Goal: Information Seeking & Learning: Learn about a topic

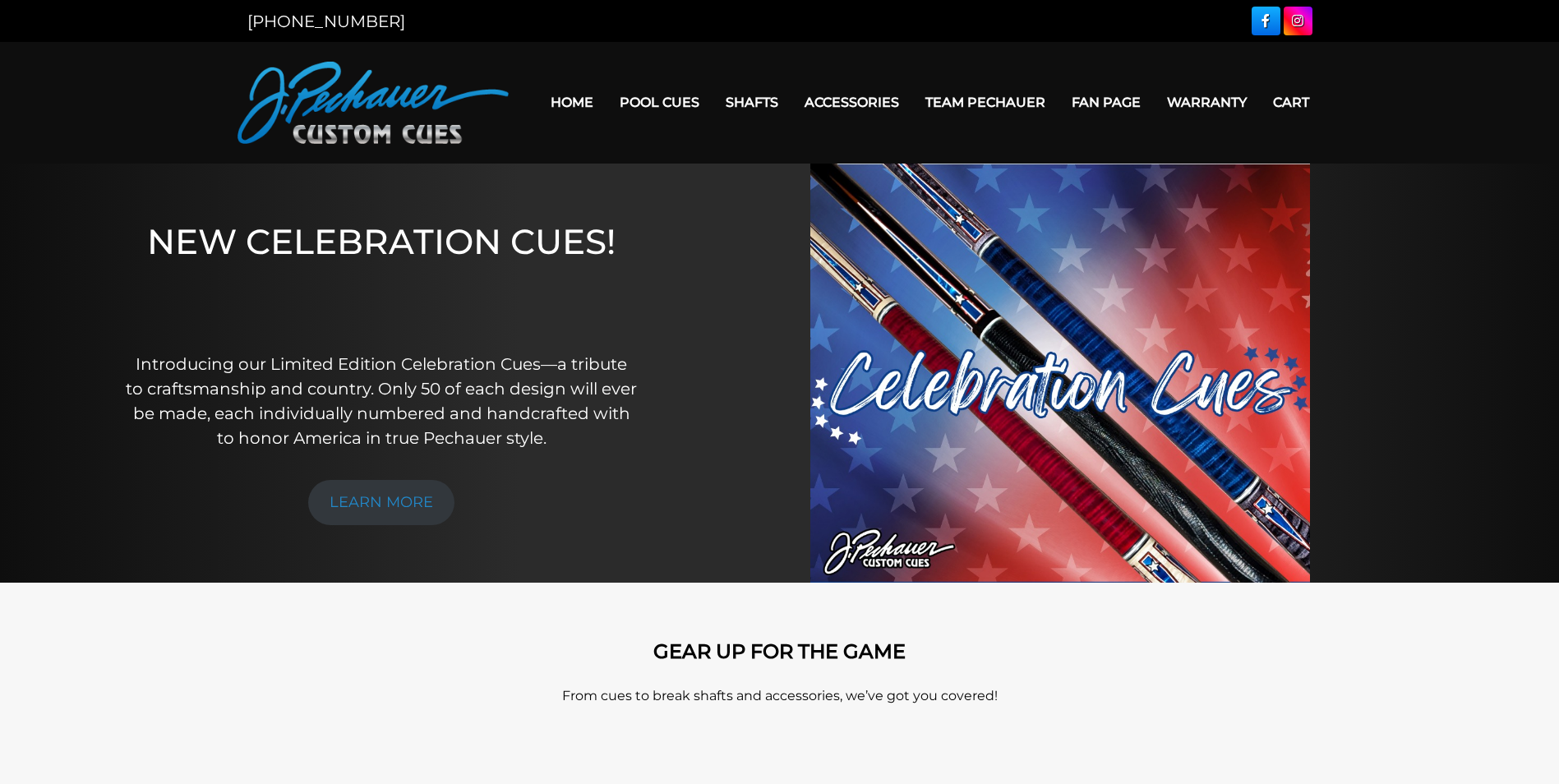
click at [768, 384] on div at bounding box center [1061, 373] width 780 height 419
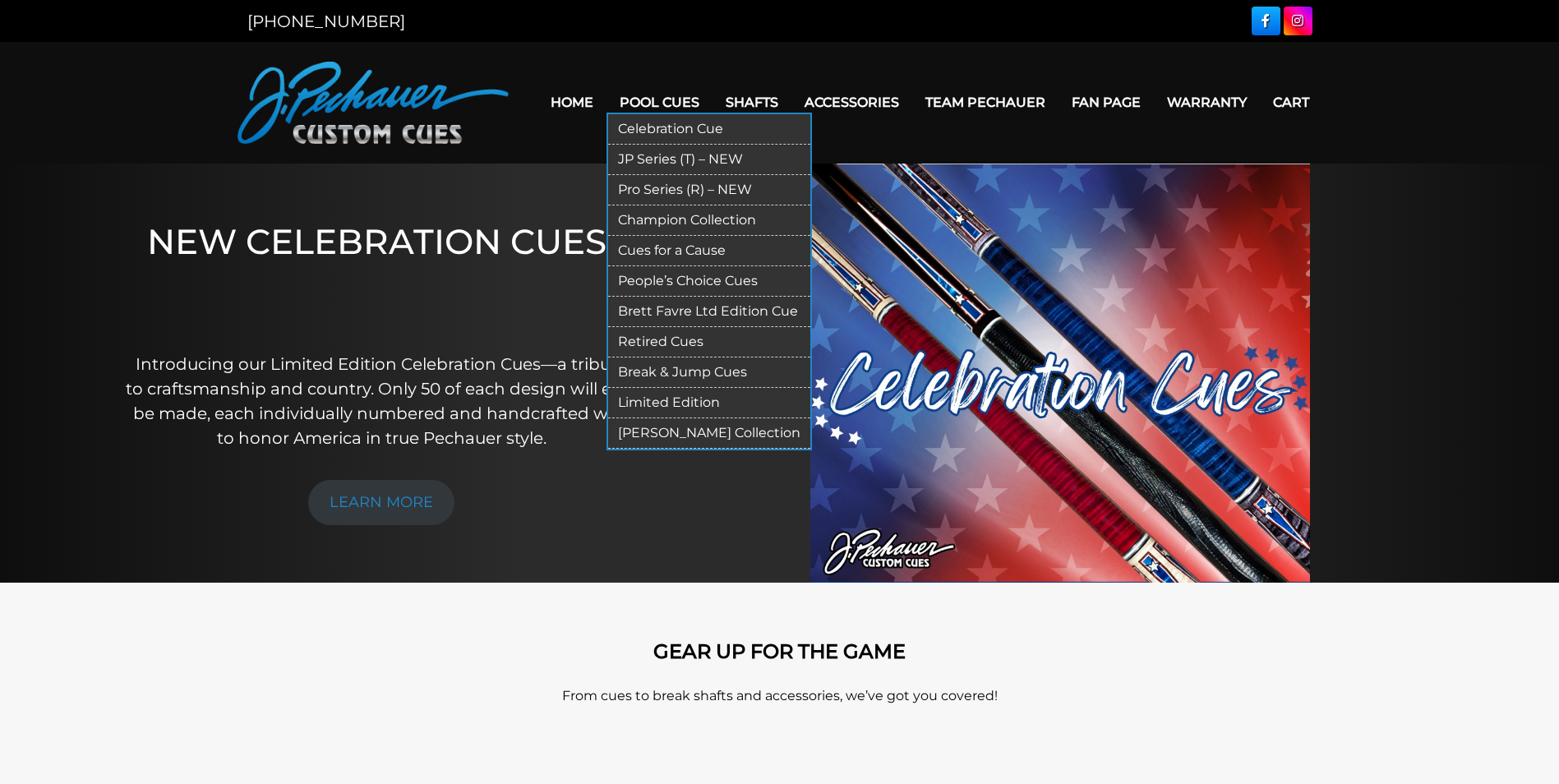
click at [664, 158] on link "JP Series (T) – NEW" at bounding box center [708, 160] width 202 height 31
click at [669, 276] on link "People’s Choice Cues" at bounding box center [708, 281] width 202 height 31
click at [669, 347] on link "Retired Cues" at bounding box center [708, 342] width 202 height 31
click at [697, 440] on link "[PERSON_NAME] Collection" at bounding box center [708, 433] width 202 height 31
click at [652, 124] on link "Celebration Cue" at bounding box center [708, 129] width 202 height 31
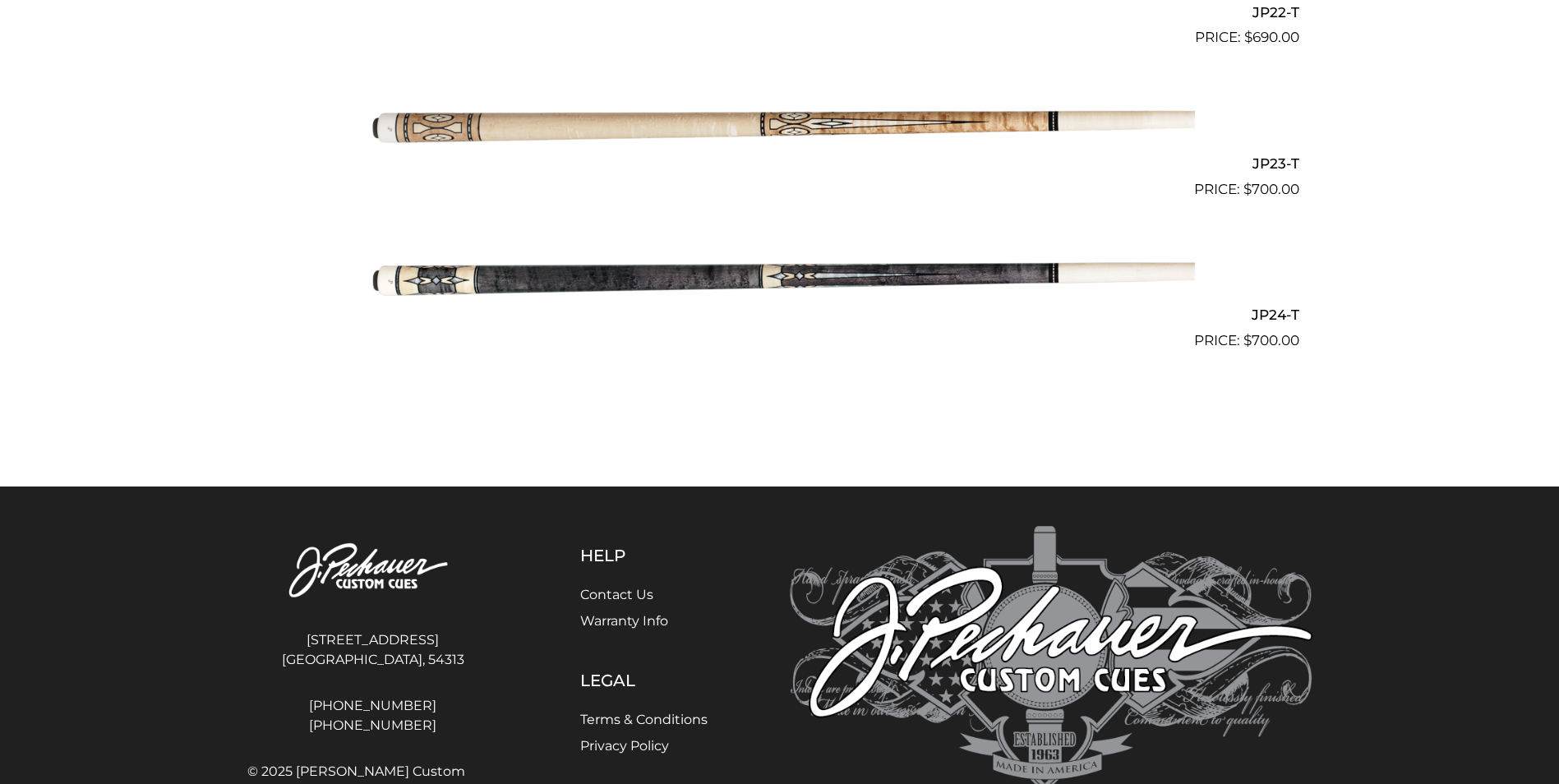
scroll to position [3821, 0]
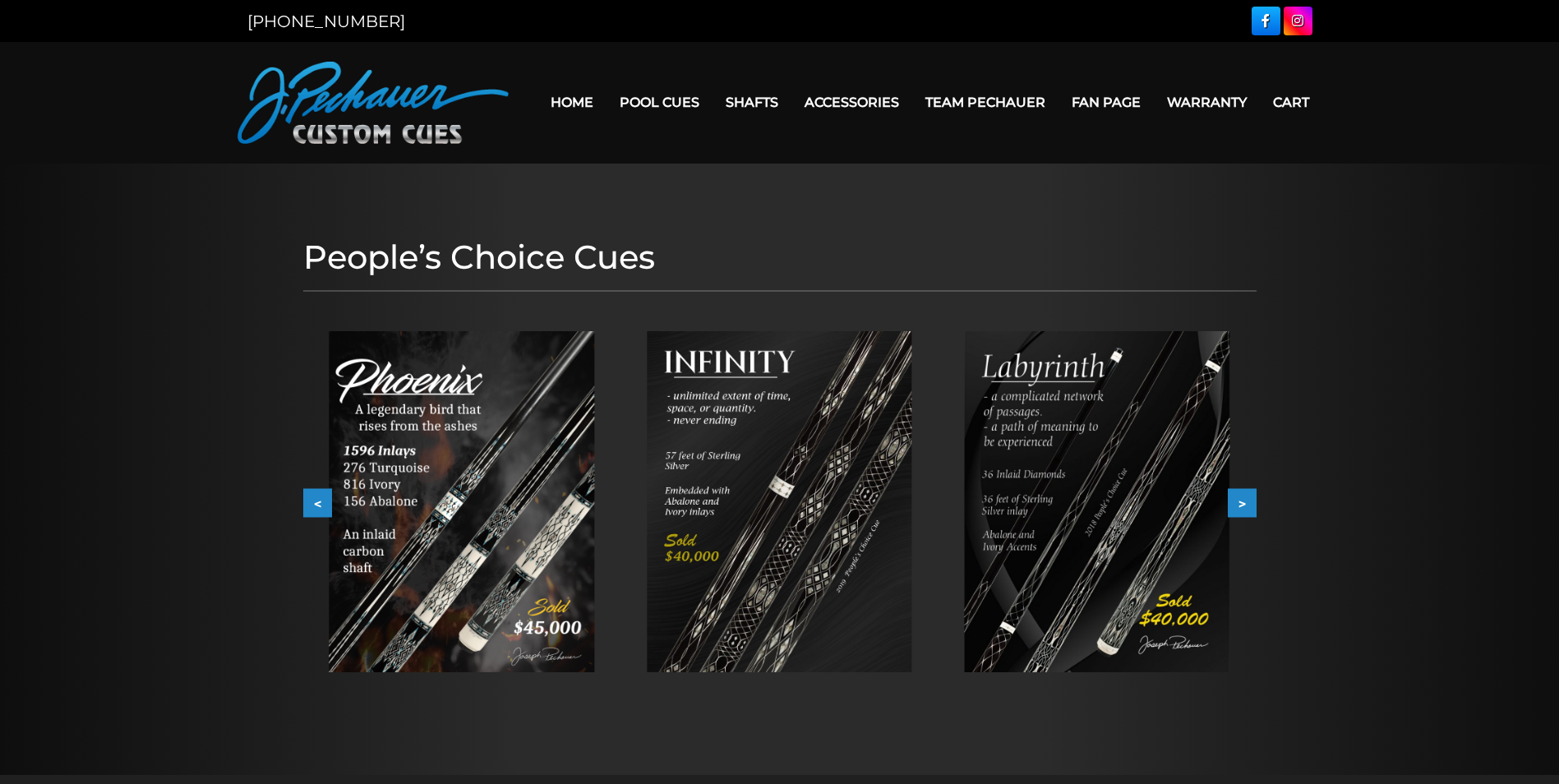
click at [253, 464] on div at bounding box center [780, 469] width 1559 height 611
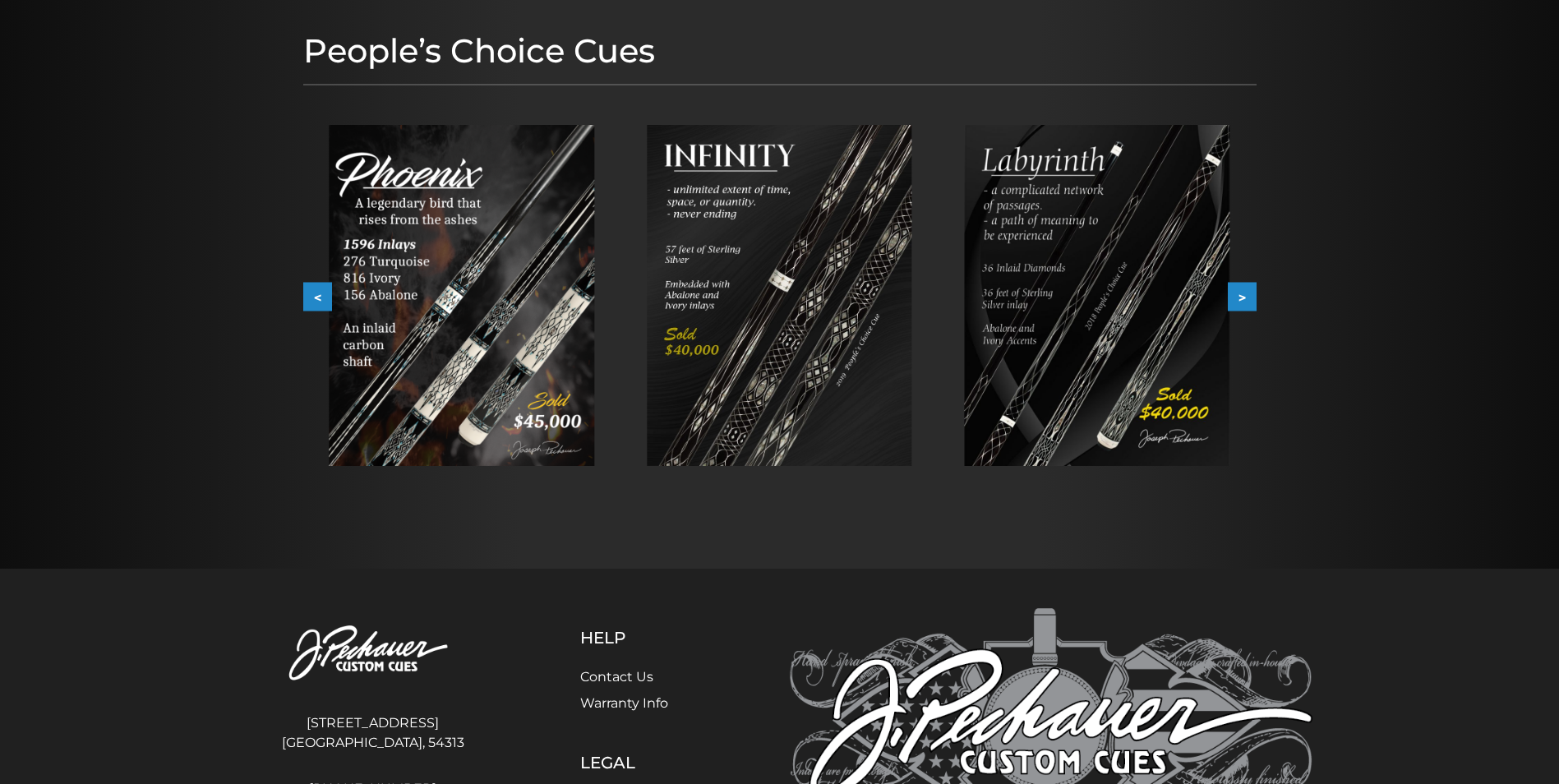
scroll to position [201, 0]
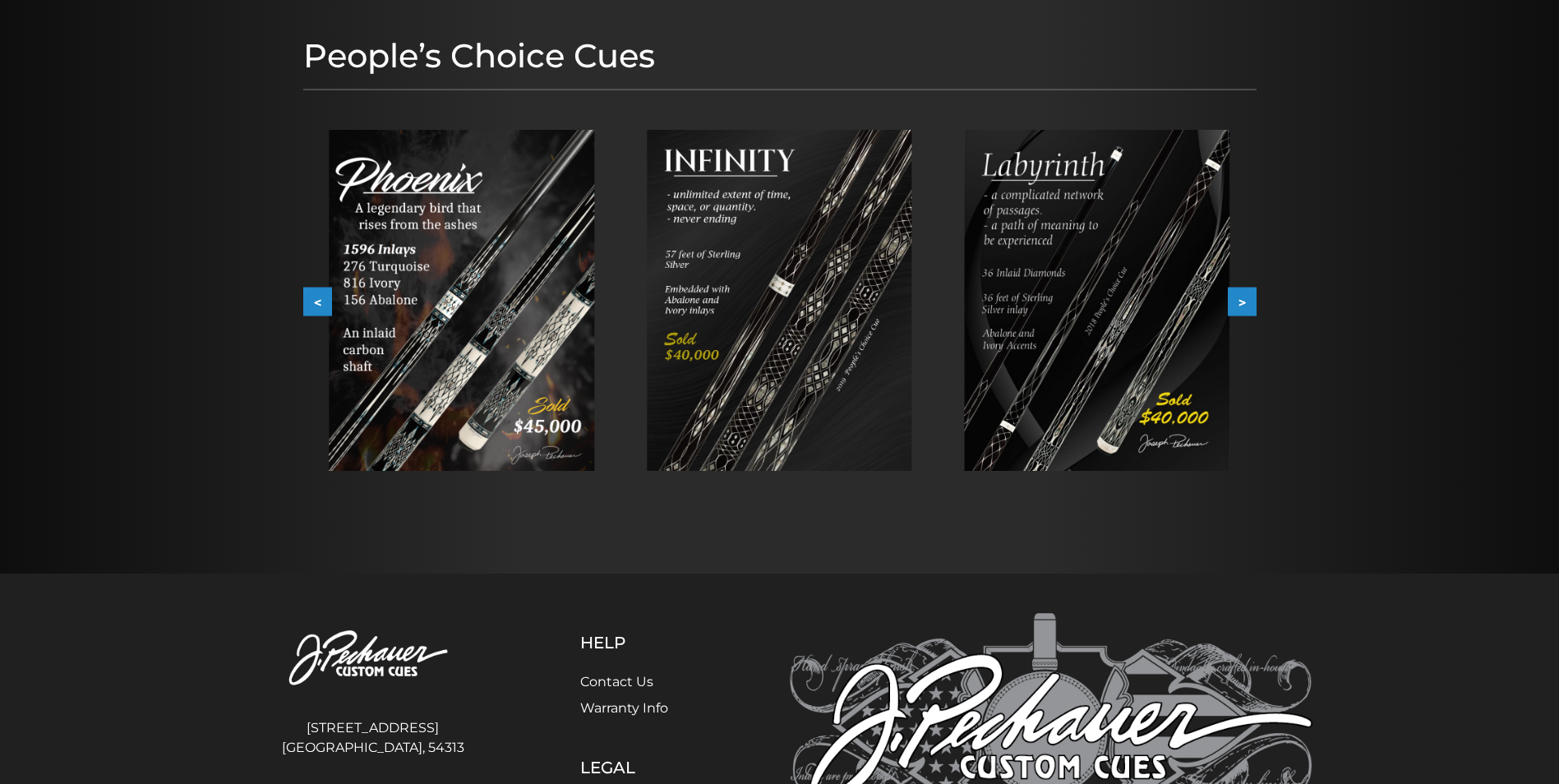
click at [1248, 304] on button ">" at bounding box center [1242, 302] width 29 height 29
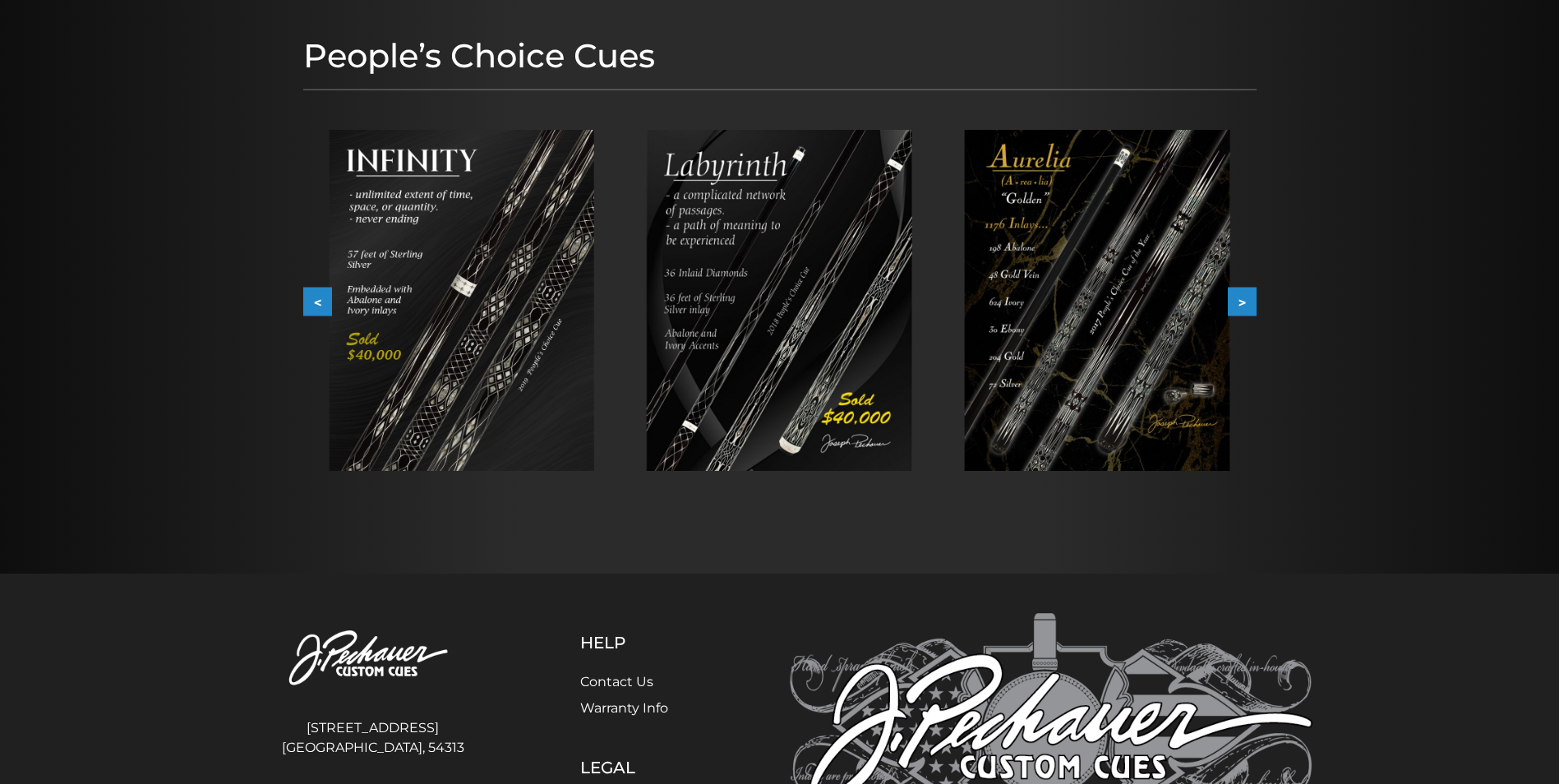
click at [1248, 304] on button ">" at bounding box center [1242, 302] width 29 height 29
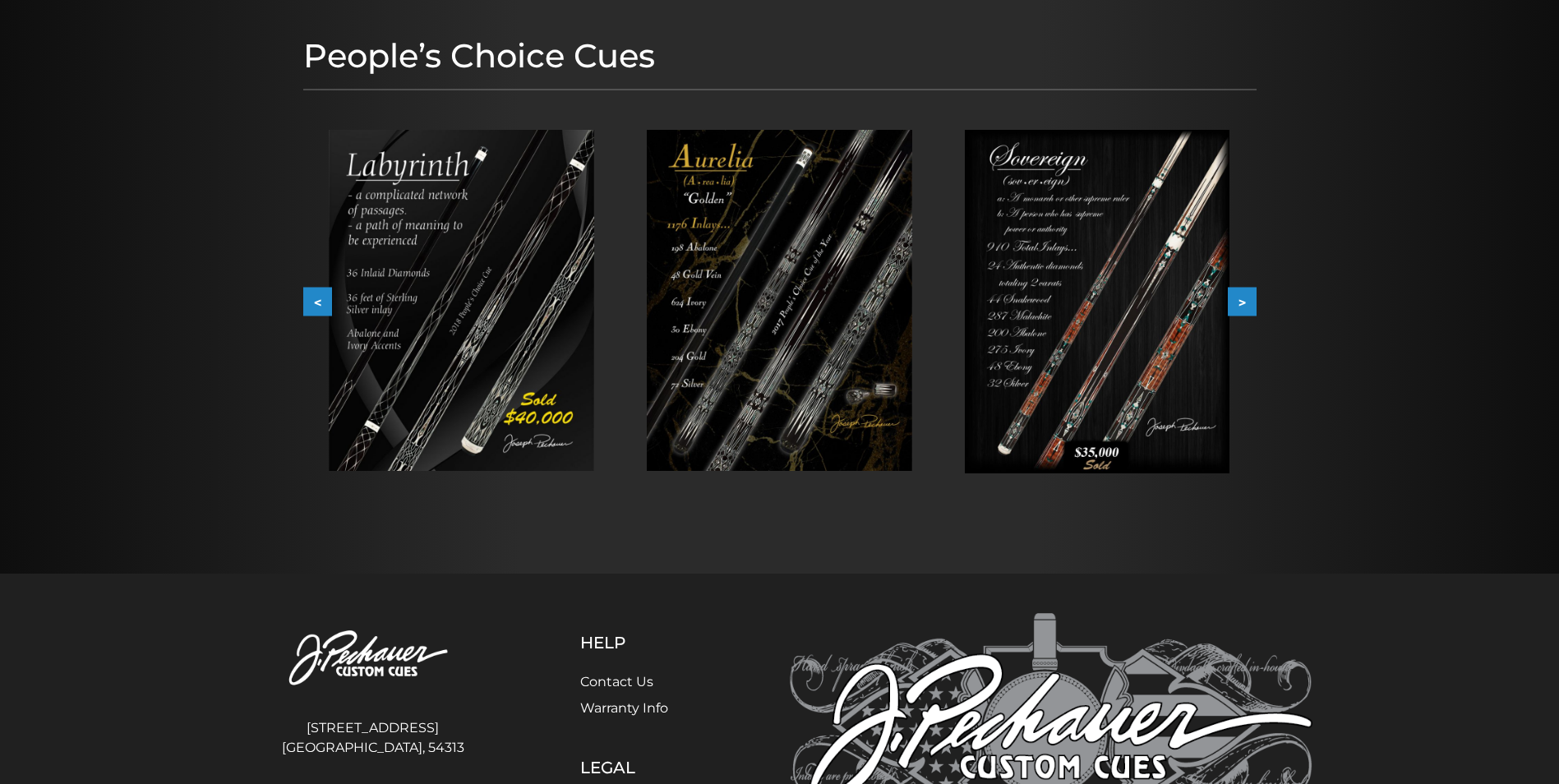
click at [1248, 304] on button ">" at bounding box center [1242, 302] width 29 height 29
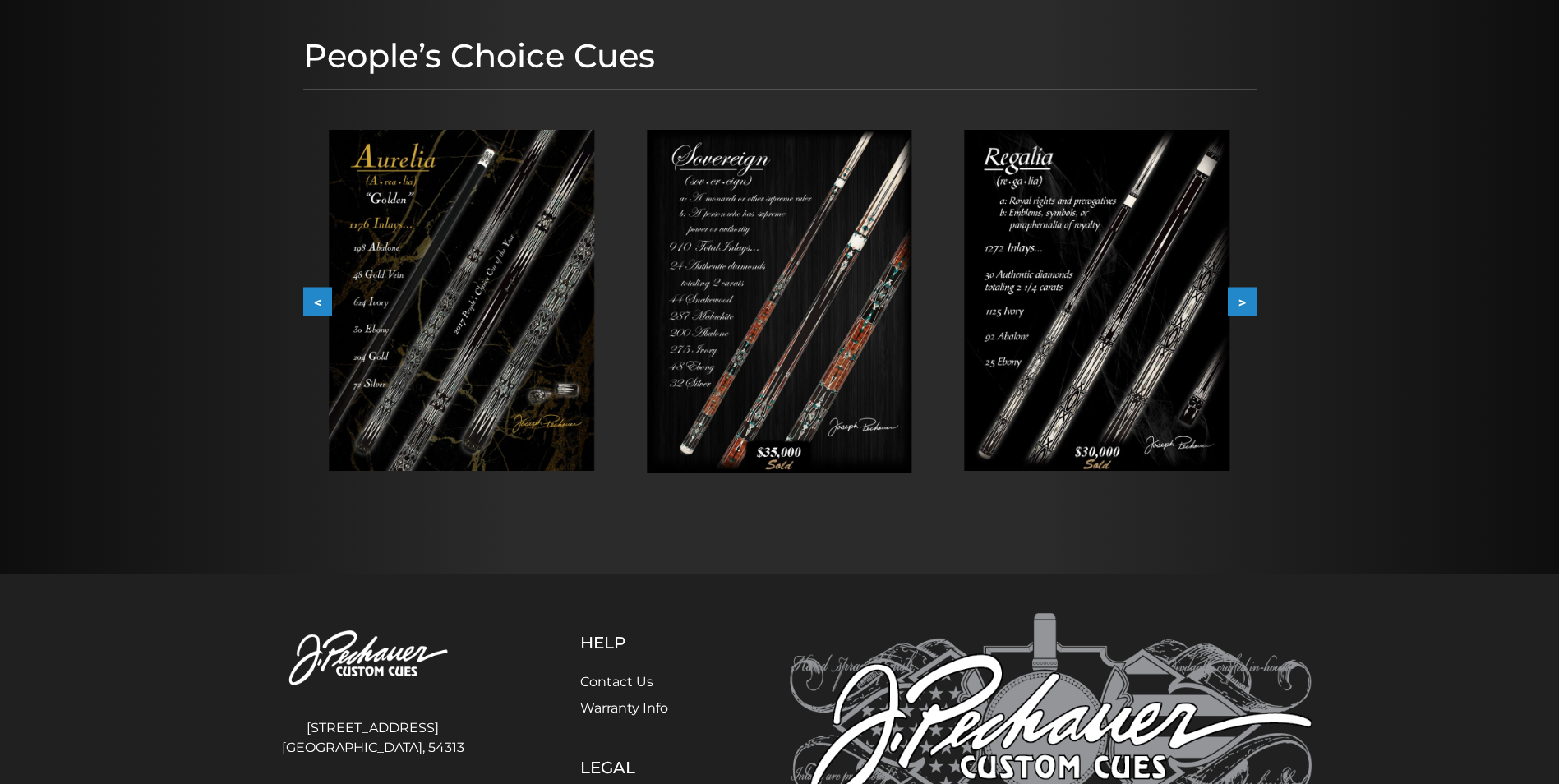
click at [1248, 304] on button ">" at bounding box center [1242, 302] width 29 height 29
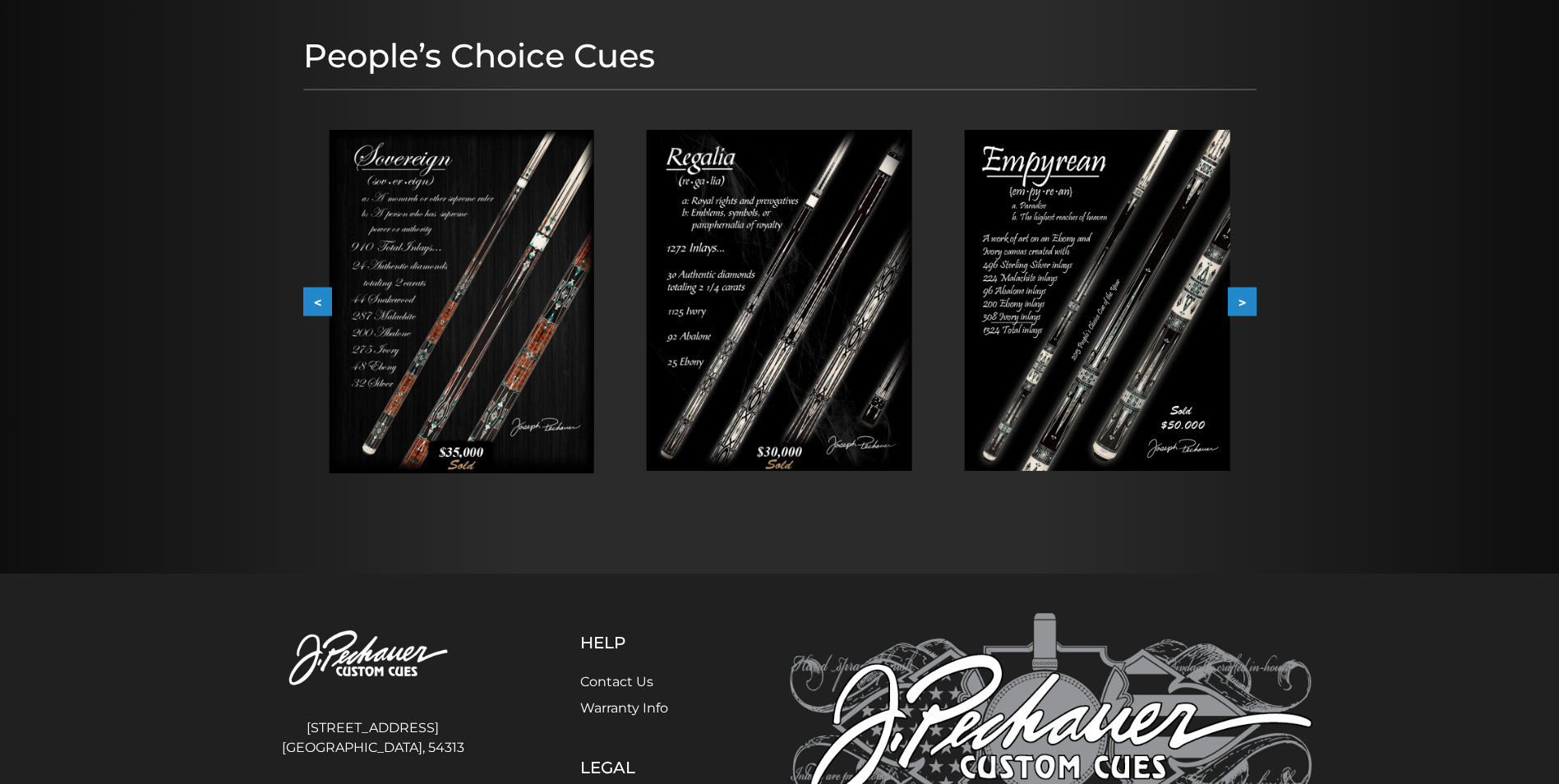
click at [1248, 304] on button ">" at bounding box center [1242, 302] width 29 height 29
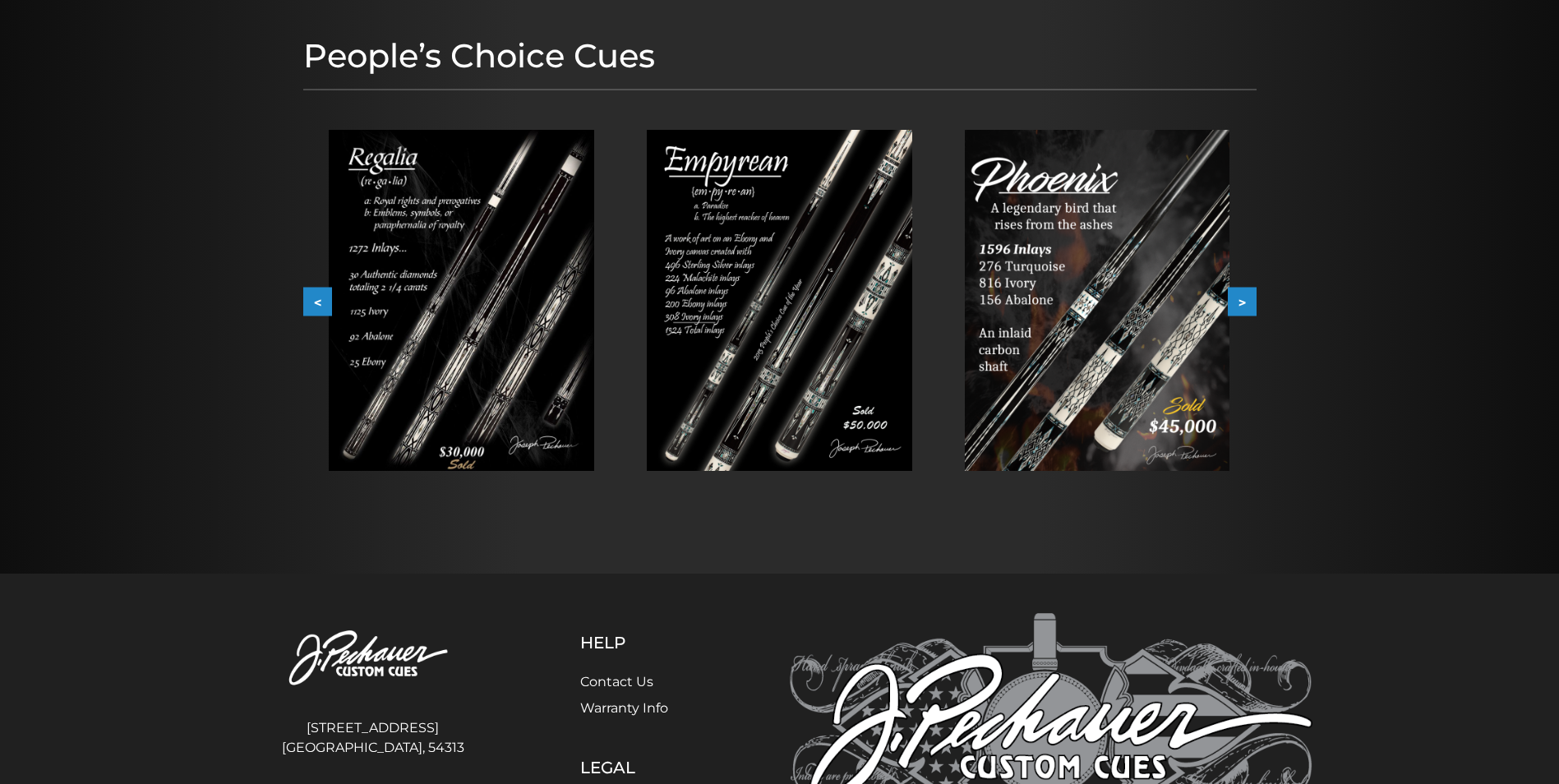
click at [1248, 304] on button ">" at bounding box center [1242, 302] width 29 height 29
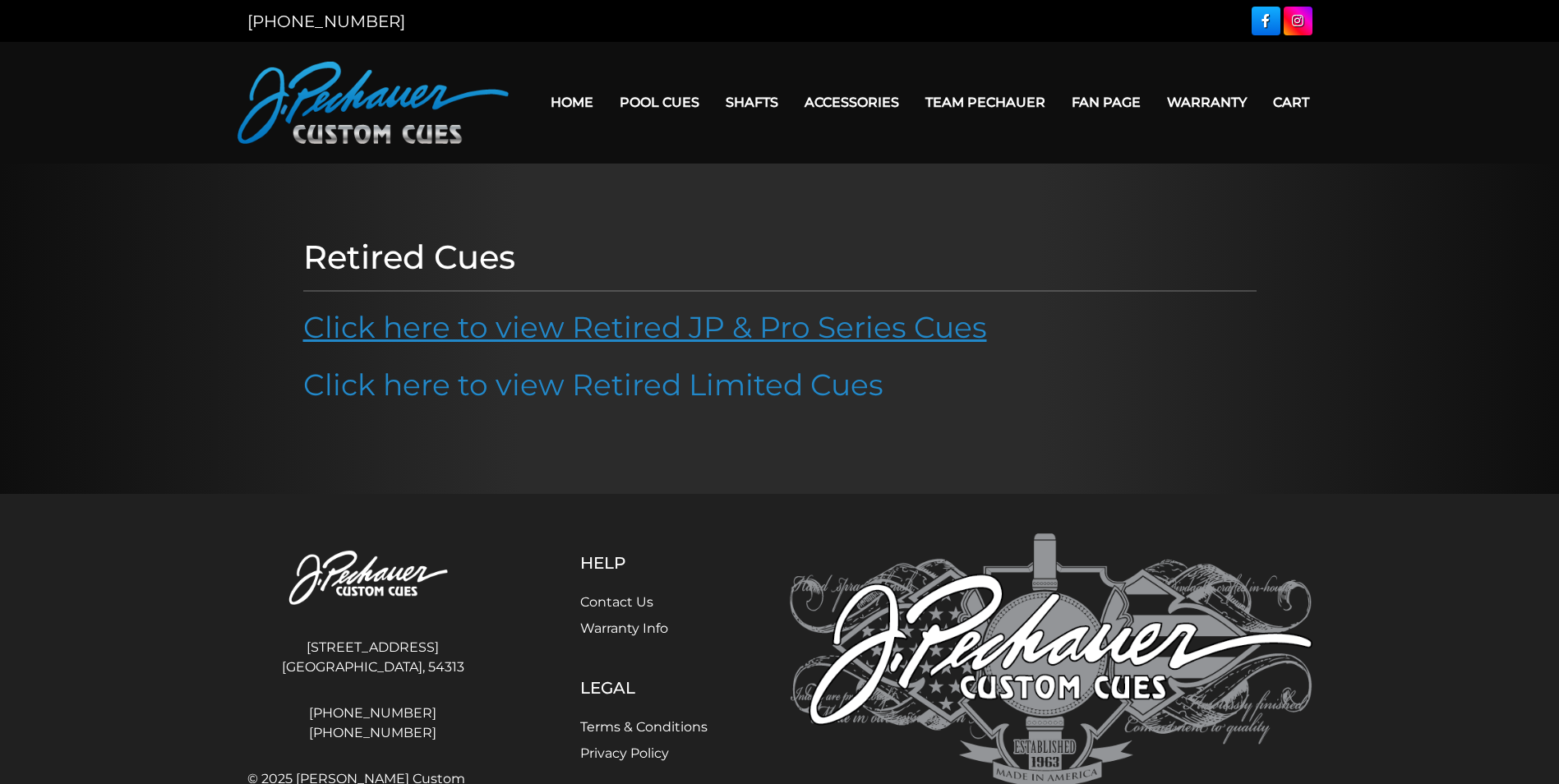
click at [667, 340] on link "Click here to view Retired JP & Pro Series Cues" at bounding box center [644, 326] width 684 height 36
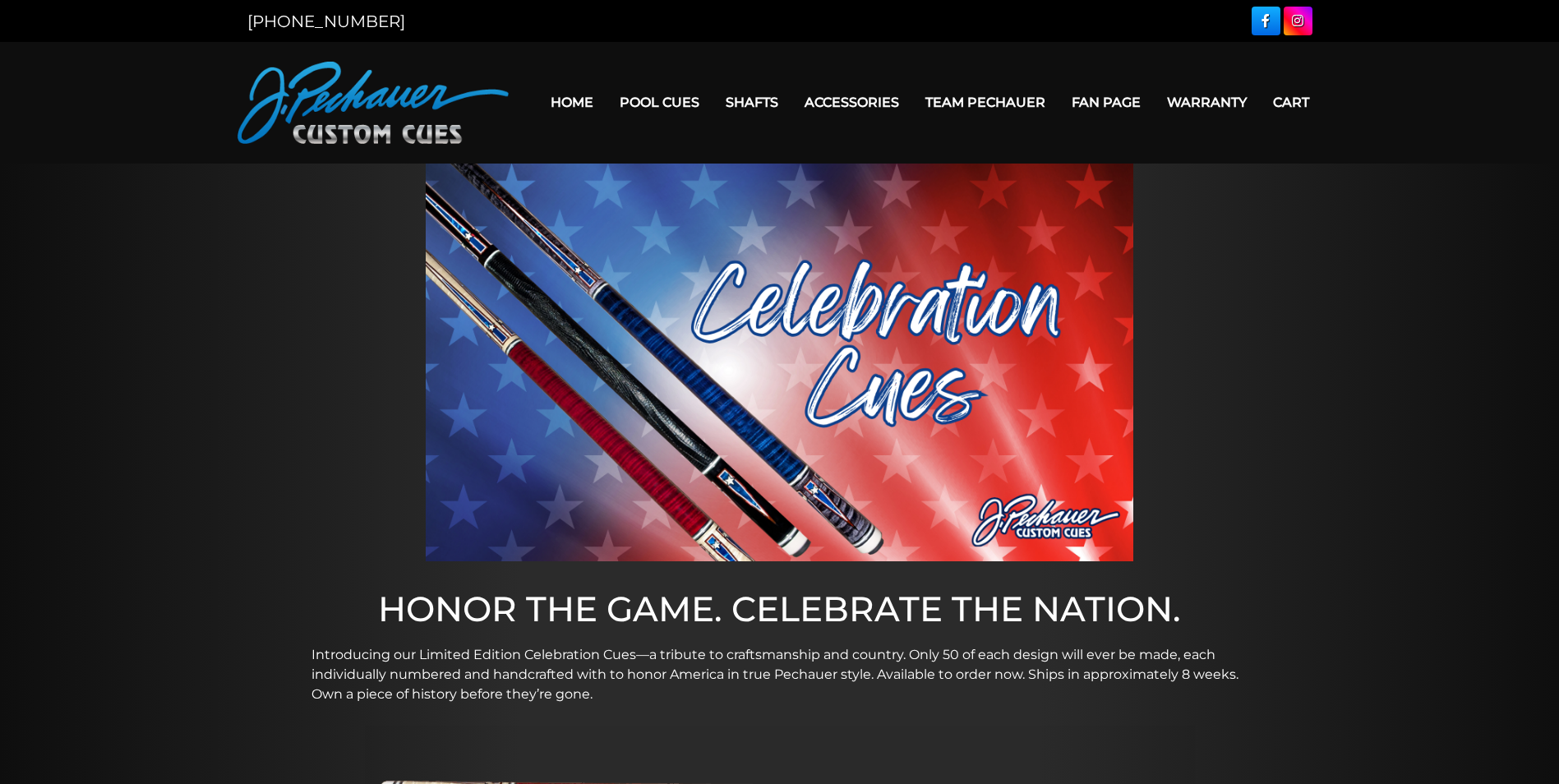
click at [313, 416] on div at bounding box center [780, 362] width 1559 height 397
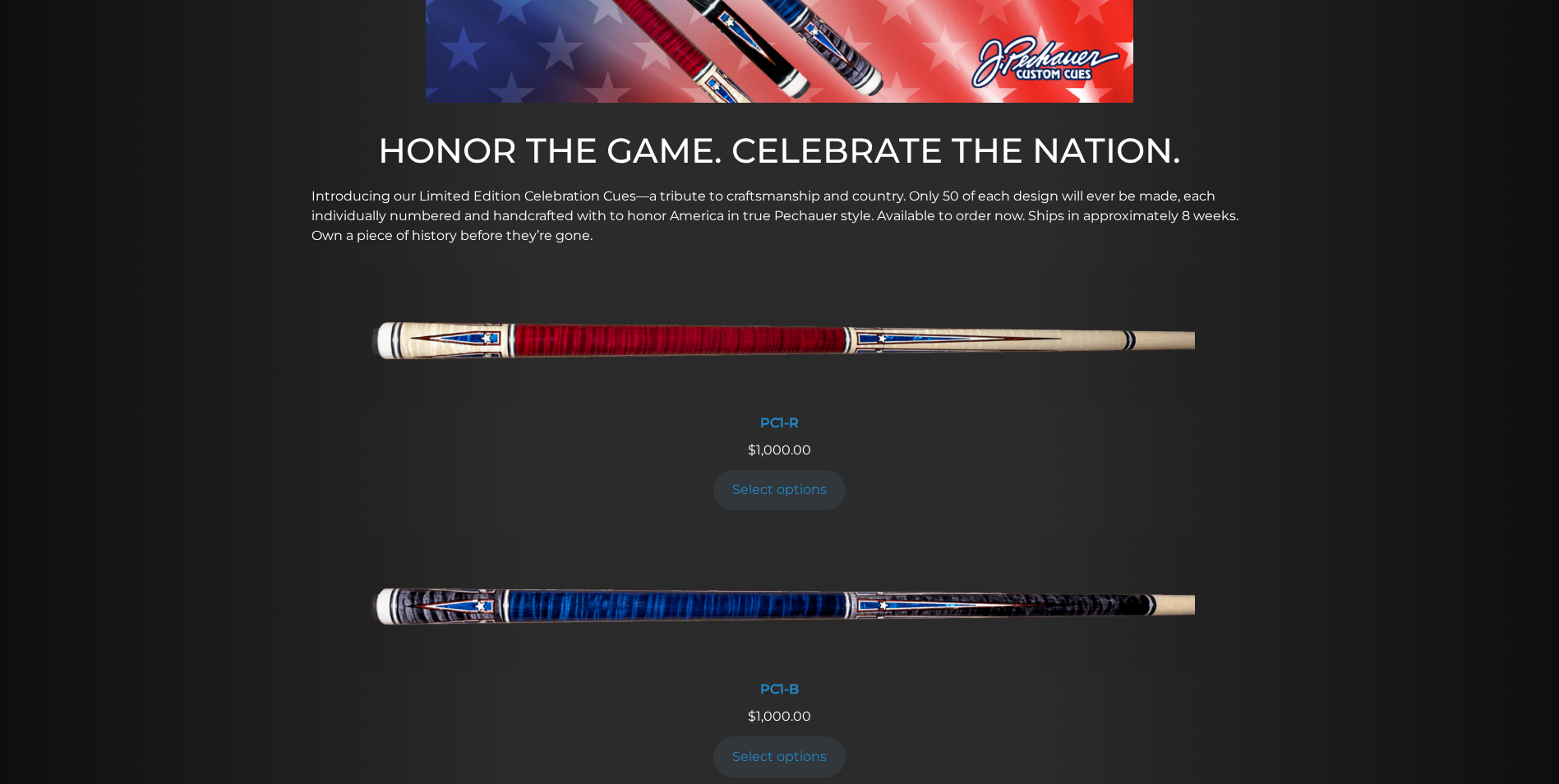
scroll to position [456, 0]
